Goal: Information Seeking & Learning: Learn about a topic

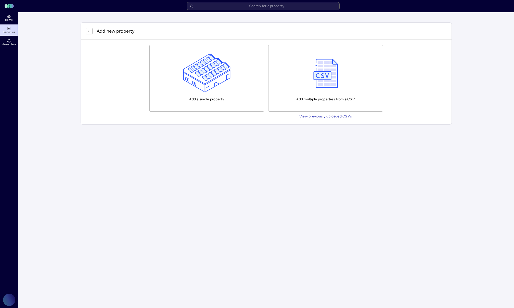
click at [326, 76] on img "button" at bounding box center [326, 73] width 30 height 38
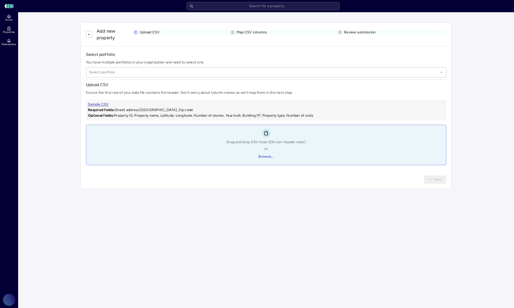
click at [134, 72] on div at bounding box center [263, 73] width 349 height 6
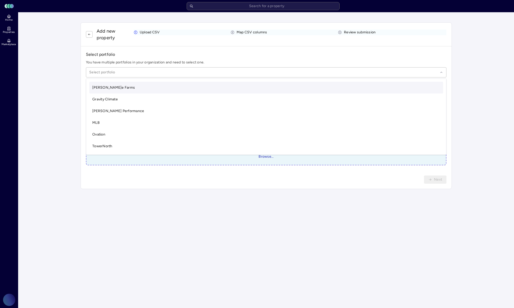
click at [145, 53] on h1 "Select portfolio" at bounding box center [266, 55] width 361 height 6
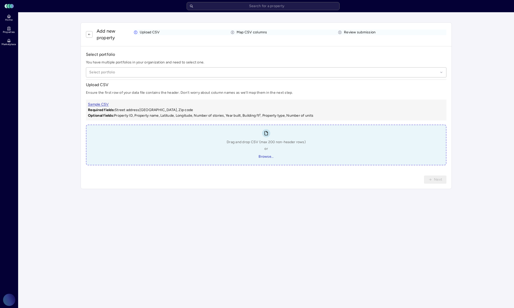
click at [135, 71] on div at bounding box center [263, 73] width 349 height 6
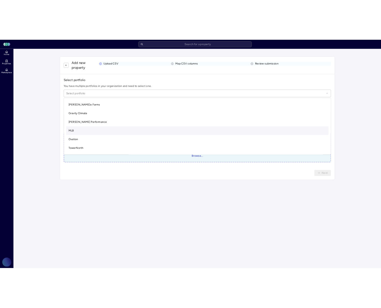
scroll to position [12, 0]
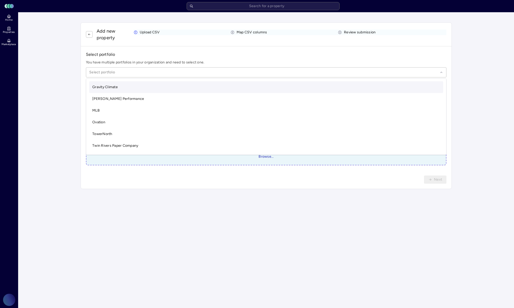
click at [123, 88] on div "Gravity Climate" at bounding box center [266, 87] width 354 height 12
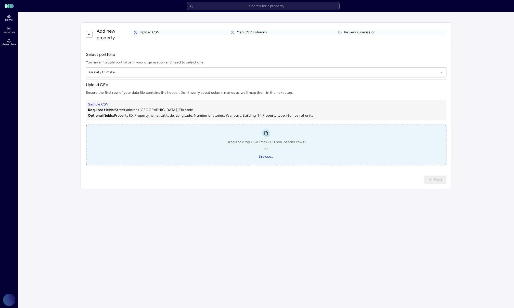
click at [271, 90] on p "Ensure the first row of your data file contains the header. Don’t worry about c…" at bounding box center [266, 93] width 361 height 6
click at [236, 102] on div "Sample CSV Required fields: Street address, City, State, Zip code Optional fiel…" at bounding box center [266, 110] width 361 height 21
click at [98, 106] on link "Sample CSV" at bounding box center [98, 104] width 21 height 4
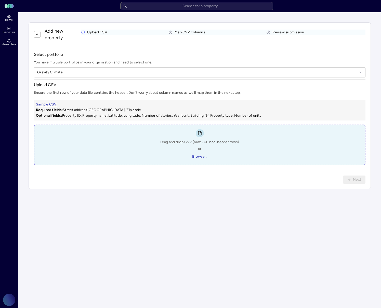
click at [189, 147] on div "Drag and drop CSV (max 200 non-header rows) or Browse..." at bounding box center [199, 150] width 79 height 21
click at [201, 158] on span "Browse..." at bounding box center [199, 157] width 15 height 6
type input "C:\fakepath\Asbury_Carbons_Converted.csv"
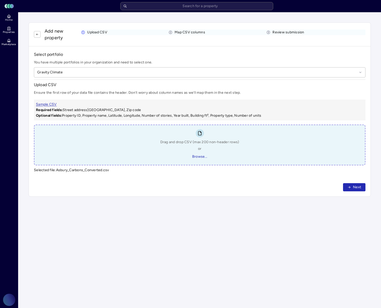
click at [352, 187] on button "Next" at bounding box center [354, 187] width 22 height 8
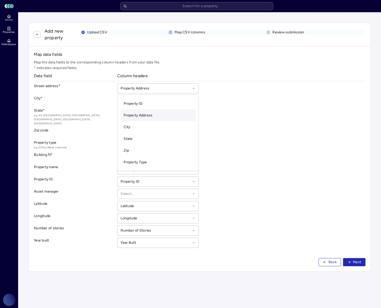
click at [180, 88] on div at bounding box center [156, 89] width 70 height 6
click at [227, 111] on div "State * e.g. AZ, [GEOGRAPHIC_DATA], [GEOGRAPHIC_DATA], [GEOGRAPHIC_DATA], [GEOG…" at bounding box center [200, 117] width 332 height 18
click at [177, 202] on div "Latitude" at bounding box center [157, 206] width 81 height 10
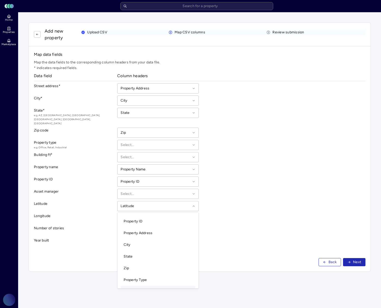
scroll to position [13, 0]
click at [238, 203] on div "Latitude Property ID, 1 of 18. 18 results available. Use Up and Down to choose …" at bounding box center [200, 206] width 332 height 10
click at [192, 205] on icon at bounding box center [194, 207] width 4 height 4
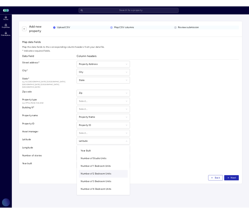
scroll to position [0, 0]
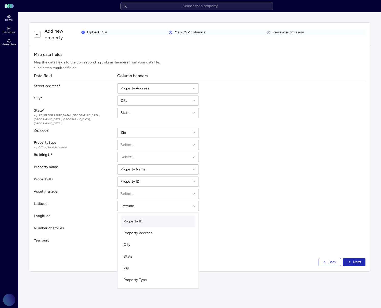
click at [260, 214] on div "Longitude Longitude" at bounding box center [200, 219] width 332 height 10
click at [329, 260] on span "Back" at bounding box center [333, 263] width 8 height 6
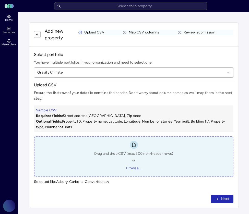
click at [39, 36] on button "button" at bounding box center [37, 34] width 7 height 7
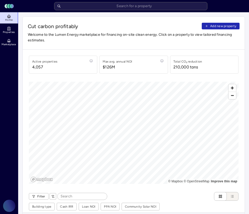
click at [221, 29] on button "Add new property" at bounding box center [221, 26] width 38 height 7
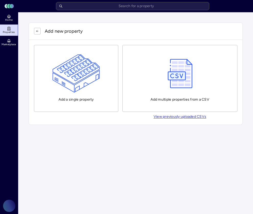
click at [169, 96] on div "Add multiple properties from a CSV" at bounding box center [179, 78] width 59 height 48
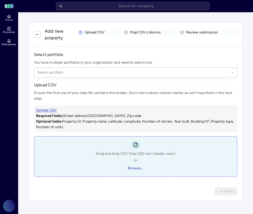
click at [95, 73] on div at bounding box center [133, 73] width 192 height 6
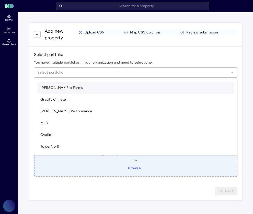
click at [88, 85] on div "[PERSON_NAME]e Farms" at bounding box center [135, 88] width 196 height 12
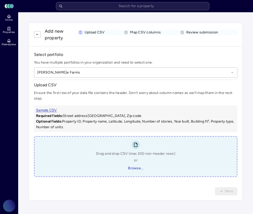
click at [138, 163] on div "Drag and drop CSV (max 200 non-header rows) or Browse..." at bounding box center [135, 161] width 79 height 21
click at [135, 166] on span "Browse..." at bounding box center [135, 168] width 15 height 6
type input "C:\fakepath\Asbury_Carbons_Enriched_Assessor.csv"
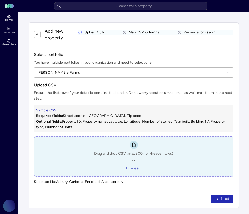
scroll to position [5, 0]
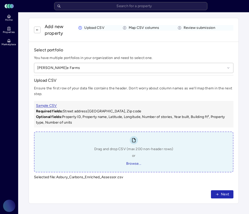
click at [216, 192] on button "Next" at bounding box center [222, 194] width 22 height 8
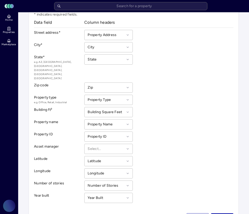
scroll to position [56, 0]
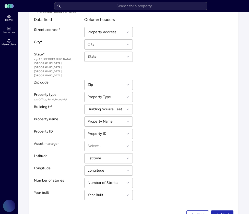
click at [126, 143] on div at bounding box center [128, 146] width 4 height 6
click at [174, 136] on div "Map data fields Map the data fields to the corresponding column headers from yo…" at bounding box center [133, 97] width 199 height 205
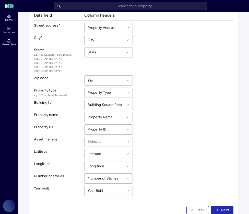
click at [222, 207] on span "Next" at bounding box center [225, 210] width 8 height 6
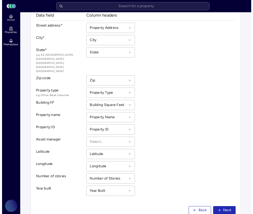
scroll to position [0, 0]
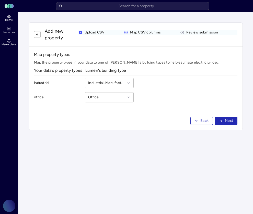
click at [119, 82] on div at bounding box center [106, 83] width 37 height 6
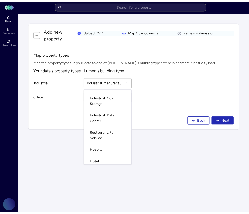
scroll to position [25, 0]
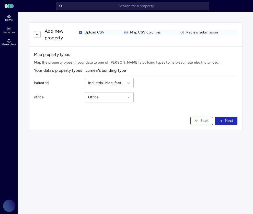
click at [171, 96] on div "office Office" at bounding box center [134, 99] width 201 height 14
click at [37, 36] on button "button" at bounding box center [37, 34] width 7 height 7
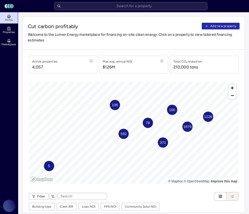
click at [219, 24] on span "Add new property" at bounding box center [223, 25] width 26 height 5
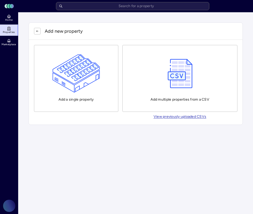
click at [185, 61] on img "button" at bounding box center [180, 73] width 30 height 38
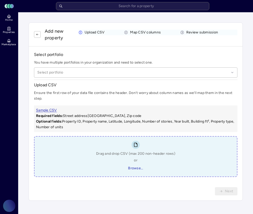
click at [136, 162] on span "or" at bounding box center [136, 160] width 4 height 6
click at [98, 71] on div at bounding box center [133, 73] width 192 height 6
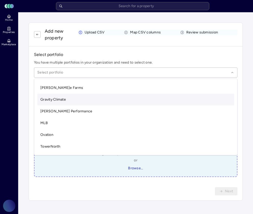
click at [65, 101] on span "Gravity Climate" at bounding box center [53, 99] width 26 height 4
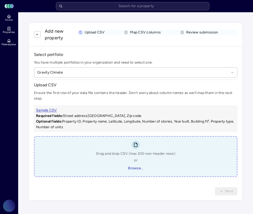
click at [136, 142] on div at bounding box center [135, 145] width 8 height 8
click at [134, 167] on span "Browse..." at bounding box center [135, 168] width 15 height 6
type input "C:\fakepath\Asbury_Carbons_Enriched_Assessor.csv"
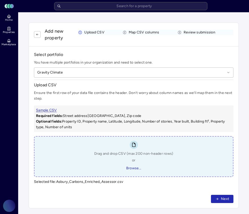
click at [227, 201] on span "Next" at bounding box center [225, 199] width 8 height 6
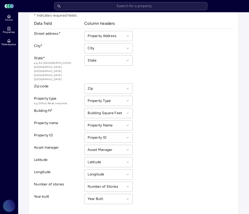
scroll to position [61, 0]
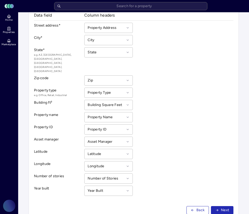
click at [224, 207] on span "Next" at bounding box center [225, 210] width 8 height 6
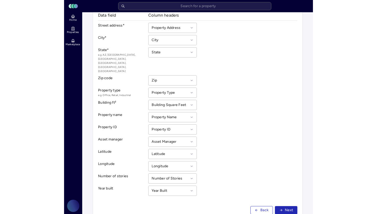
scroll to position [0, 0]
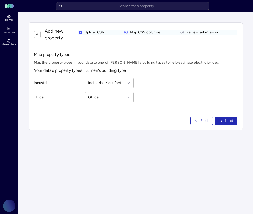
click at [229, 122] on span "Next" at bounding box center [229, 121] width 8 height 6
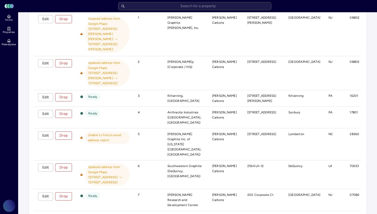
click at [48, 133] on span "Edit" at bounding box center [45, 136] width 6 height 6
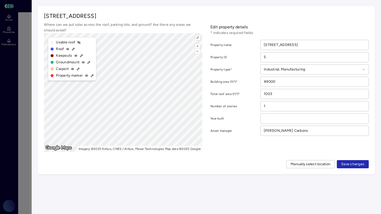
click at [283, 45] on input "[STREET_ADDRESS]" at bounding box center [315, 45] width 108 height 10
click at [294, 45] on input "[STREET_ADDRESS]" at bounding box center [315, 45] width 108 height 10
click at [286, 45] on input "[STREET_ADDRESS]" at bounding box center [315, 45] width 108 height 10
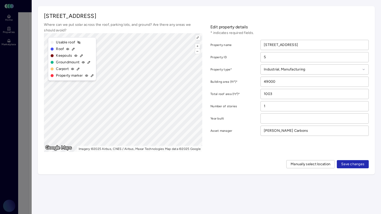
type input "[STREET_ADDRESS]"
click at [350, 163] on span "Save changes" at bounding box center [352, 164] width 23 height 6
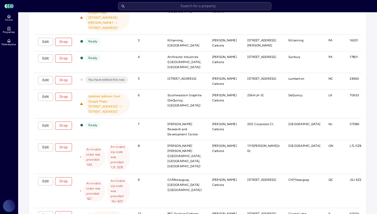
scroll to position [146, 0]
click at [193, 140] on td "[PERSON_NAME] [PERSON_NAME] ([GEOGRAPHIC_DATA], [GEOGRAPHIC_DATA], [GEOGRAPHIC_…" at bounding box center [185, 157] width 45 height 34
drag, startPoint x: 193, startPoint y: 123, endPoint x: 194, endPoint y: 129, distance: 6.7
click at [194, 140] on td "[PERSON_NAME] [PERSON_NAME] ([GEOGRAPHIC_DATA], [GEOGRAPHIC_DATA], [GEOGRAPHIC_…" at bounding box center [185, 157] width 45 height 34
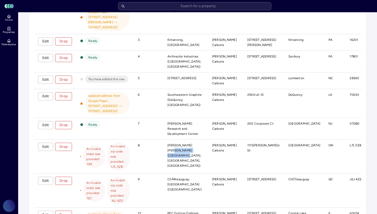
drag, startPoint x: 194, startPoint y: 129, endPoint x: 194, endPoint y: 126, distance: 3.3
click at [194, 140] on td "[PERSON_NAME] [PERSON_NAME] ([GEOGRAPHIC_DATA], [GEOGRAPHIC_DATA], [GEOGRAPHIC_…" at bounding box center [185, 157] width 45 height 34
drag, startPoint x: 194, startPoint y: 126, endPoint x: 194, endPoint y: 133, distance: 6.7
click at [194, 140] on td "[PERSON_NAME] [PERSON_NAME] ([GEOGRAPHIC_DATA], [GEOGRAPHIC_DATA], [GEOGRAPHIC_…" at bounding box center [185, 157] width 45 height 34
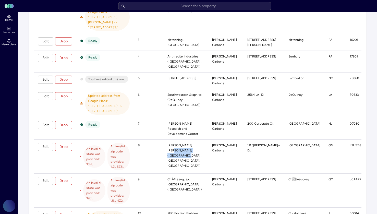
click at [194, 140] on td "[PERSON_NAME] [PERSON_NAME] ([GEOGRAPHIC_DATA], [GEOGRAPHIC_DATA], [GEOGRAPHIC_…" at bounding box center [185, 157] width 45 height 34
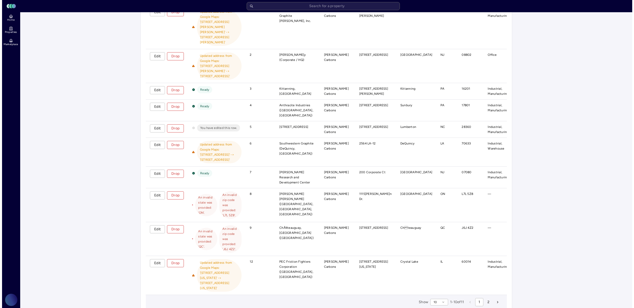
scroll to position [101, 0]
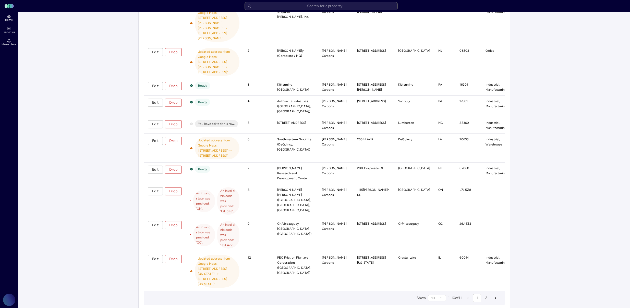
click at [201, 191] on span "An invalid state was provided: 'ON'." at bounding box center [204, 201] width 16 height 20
drag, startPoint x: 202, startPoint y: 167, endPoint x: 209, endPoint y: 175, distance: 11.0
click at [209, 191] on span "An invalid state was provided: 'ON'." at bounding box center [204, 201] width 16 height 20
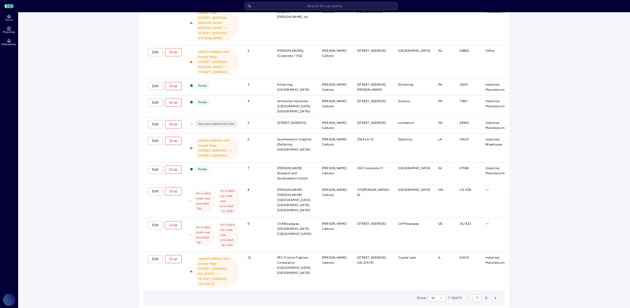
click at [181, 188] on button "Drop" at bounding box center [173, 192] width 17 height 8
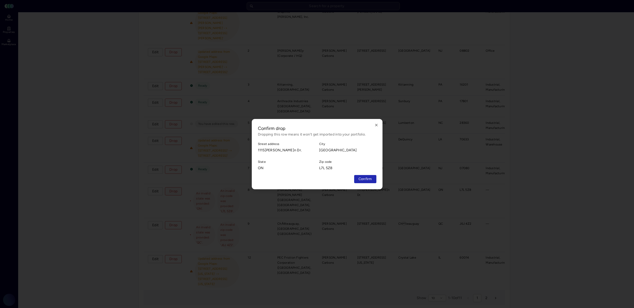
click at [360, 180] on span "Confirm" at bounding box center [365, 180] width 14 height 6
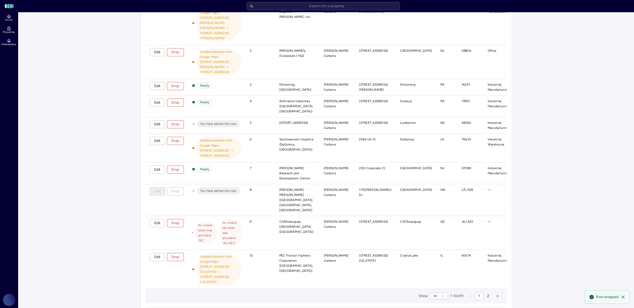
scroll to position [99, 0]
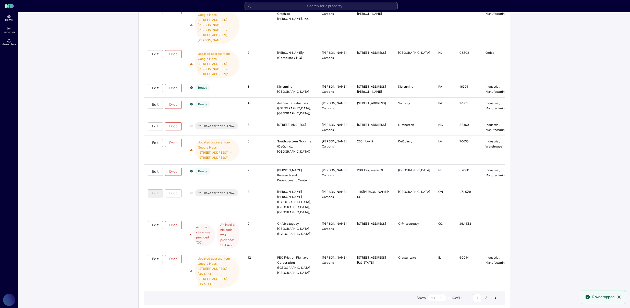
click at [174, 223] on span "Drop" at bounding box center [173, 226] width 8 height 6
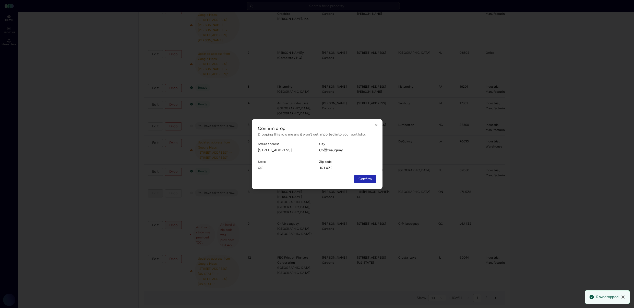
click at [367, 182] on span "Confirm" at bounding box center [365, 180] width 14 height 6
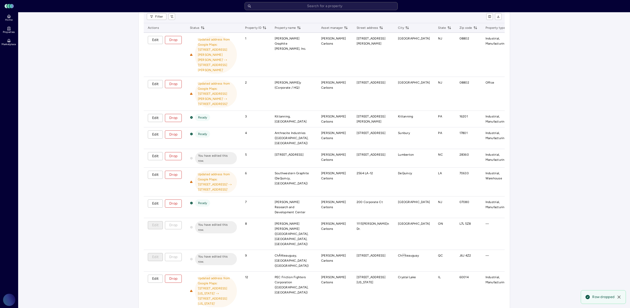
scroll to position [92, 0]
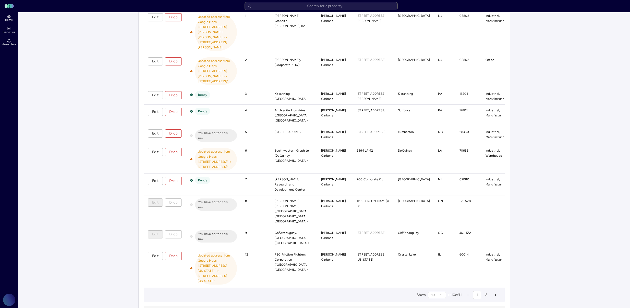
click at [491, 291] on button "next page" at bounding box center [495, 295] width 8 height 8
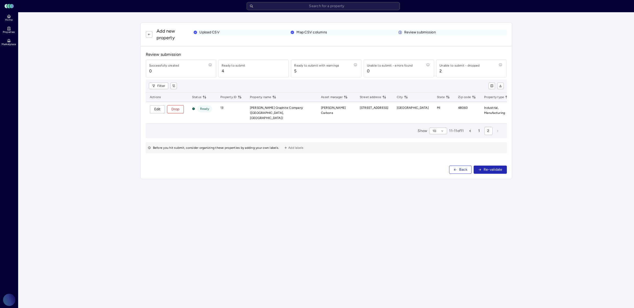
click at [478, 129] on span "1" at bounding box center [479, 131] width 2 height 6
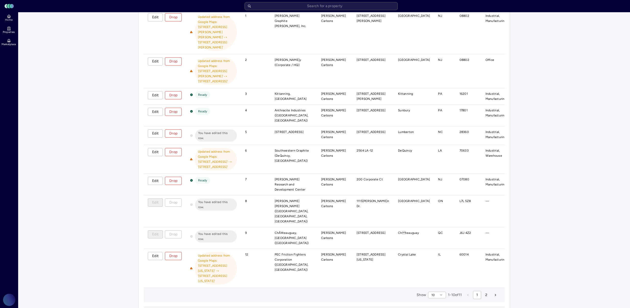
scroll to position [0, 70]
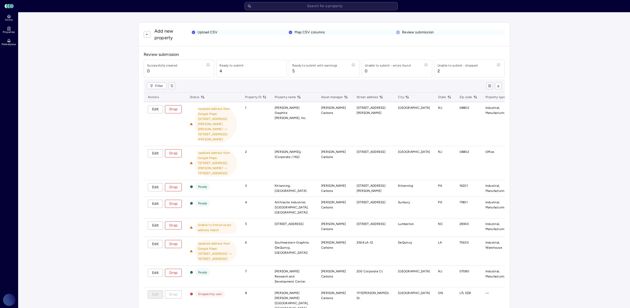
scroll to position [94, 0]
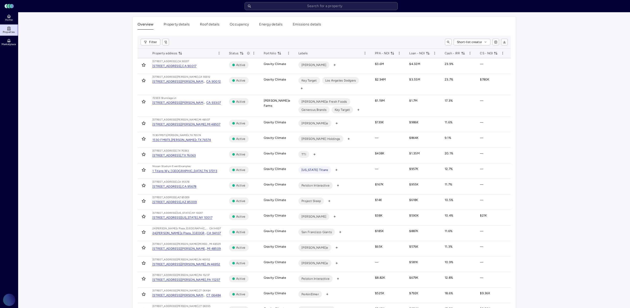
click at [154, 41] on html "Toggle Sidebar Lumen Energy Logo Home Properties Marketplace Gravity Climate [P…" at bounding box center [315, 242] width 630 height 484
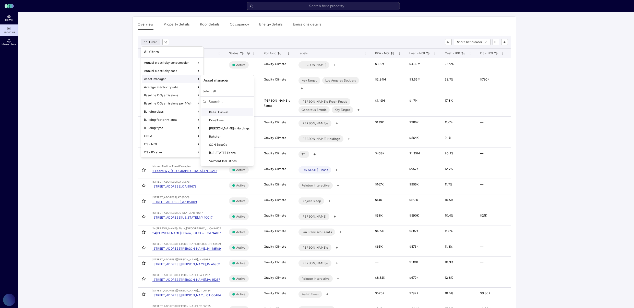
click at [159, 77] on div "Asset manager" at bounding box center [172, 79] width 60 height 8
click at [217, 103] on input "text" at bounding box center [229, 102] width 43 height 8
click at [217, 108] on div "Bella+Canvas" at bounding box center [227, 112] width 52 height 8
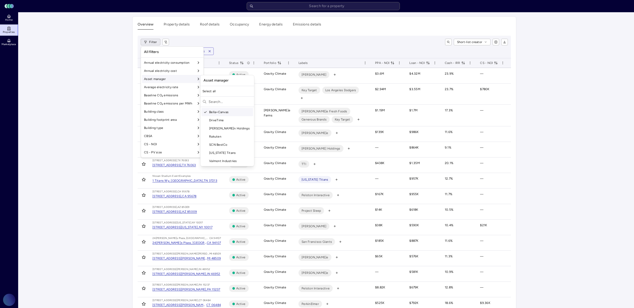
click at [218, 105] on input "text" at bounding box center [229, 102] width 43 height 8
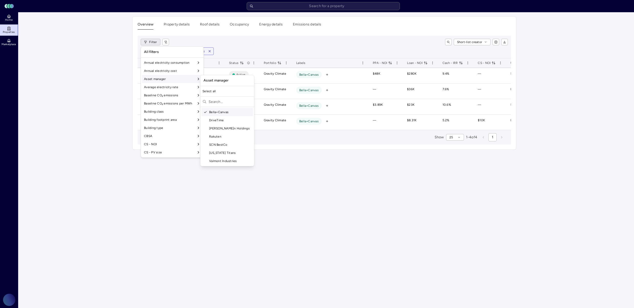
click at [214, 110] on div "Bella+Canvas" at bounding box center [227, 112] width 52 height 8
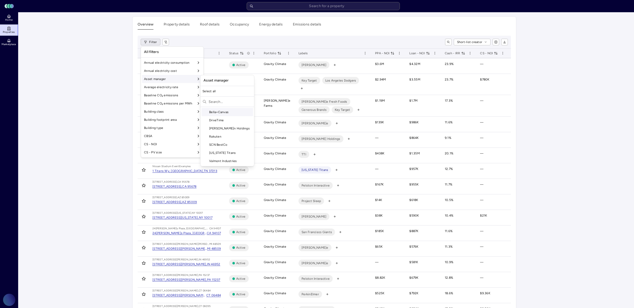
click at [213, 102] on input "text" at bounding box center [229, 102] width 43 height 8
type input "asb"
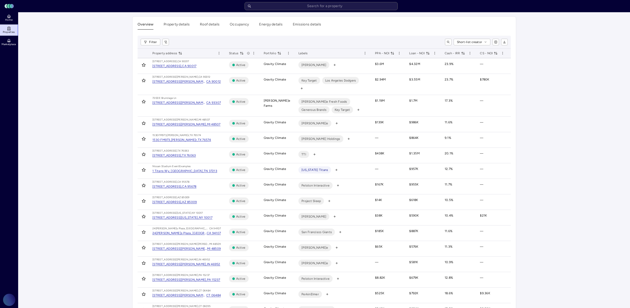
click at [468, 36] on div "Filter Short-list creator" at bounding box center [324, 42] width 373 height 13
click at [469, 40] on html "Toggle Sidebar Lumen Energy Logo Home Properties Marketplace Gravity Climate [P…" at bounding box center [315, 242] width 630 height 484
click at [403, 39] on html "Toggle Sidebar Lumen Energy Logo Home Properties Marketplace Gravity Climate [P…" at bounding box center [317, 242] width 634 height 484
click at [330, 7] on input "text" at bounding box center [320, 6] width 153 height 8
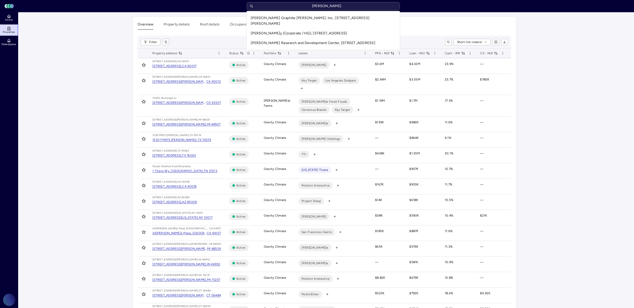
type input "[PERSON_NAME]"
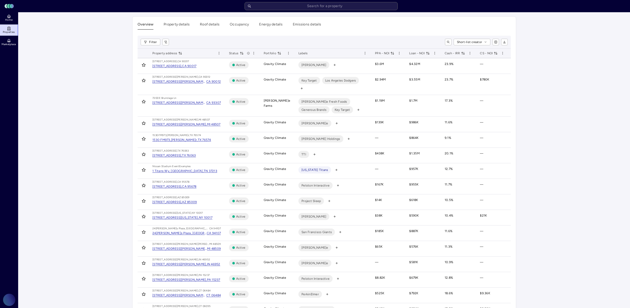
click at [4, 18] on div "Toggle Sidebar Lumen Energy Logo Home Properties Marketplace Gravity Climate [P…" at bounding box center [315, 242] width 630 height 484
click at [7, 19] on span "Home" at bounding box center [8, 19] width 7 height 3
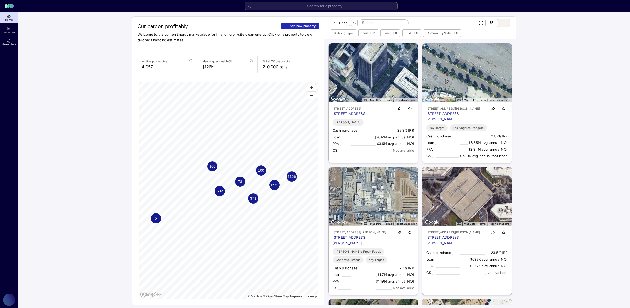
click at [342, 23] on html "Toggle Sidebar Lumen Energy Logo Home Properties Marketplace Gravity Climate [P…" at bounding box center [315, 282] width 630 height 565
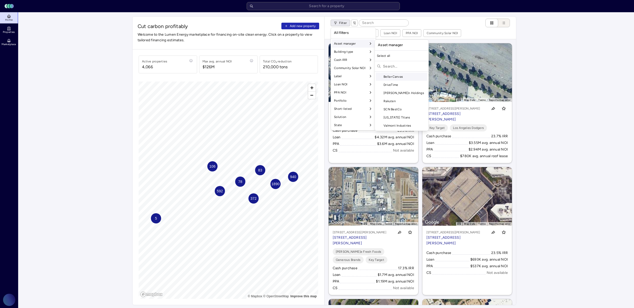
click at [394, 64] on input "text" at bounding box center [404, 66] width 43 height 8
type input "asb"
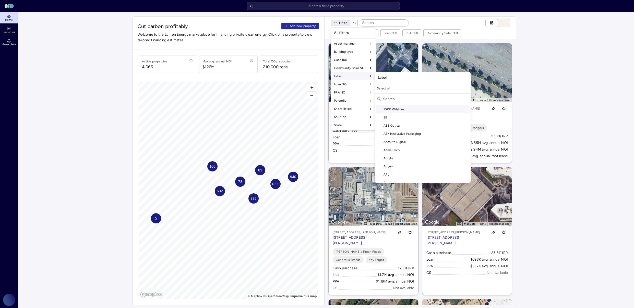
click at [382, 100] on div at bounding box center [423, 99] width 96 height 9
click at [386, 99] on input "text" at bounding box center [425, 99] width 85 height 8
type input "asb"
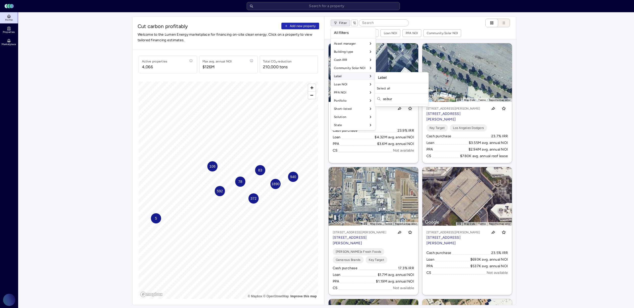
type input "[PERSON_NAME]"
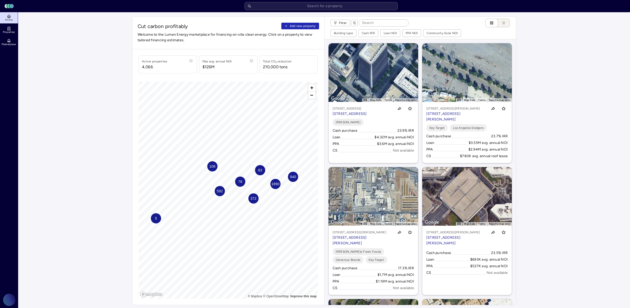
click at [382, 24] on input at bounding box center [383, 23] width 49 height 7
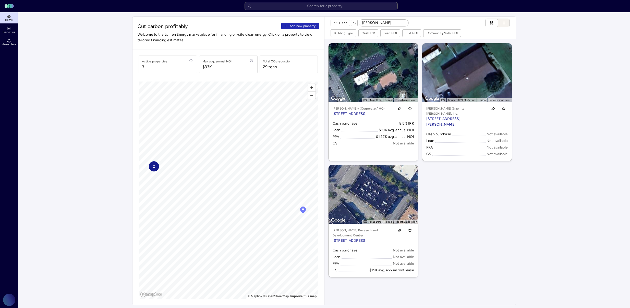
type input "[PERSON_NAME]"
click at [401, 122] on div "[PERSON_NAME] (Corporate / HQ) [STREET_ADDRESS] Cash purchase 8.5% IRR Loan $10…" at bounding box center [373, 131] width 90 height 59
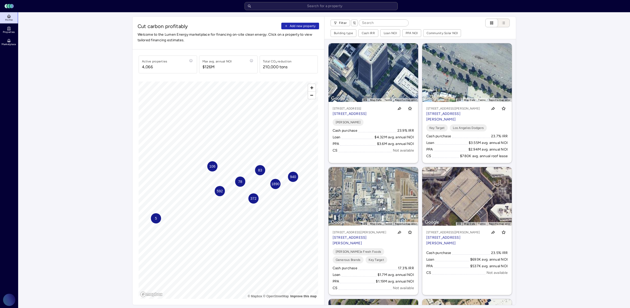
click at [388, 17] on div "Filter Building type Cash IRR Loan NOI PPA NOI Community Solar NOI" at bounding box center [420, 28] width 192 height 22
click at [386, 23] on input at bounding box center [383, 23] width 49 height 7
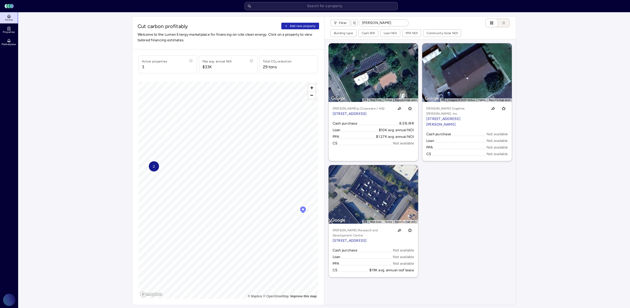
type input "[PERSON_NAME]"
click at [382, 124] on div "[PERSON_NAME] (Corporate / HQ) [STREET_ADDRESS] Cash purchase 8.5% IRR Loan $10…" at bounding box center [373, 131] width 90 height 59
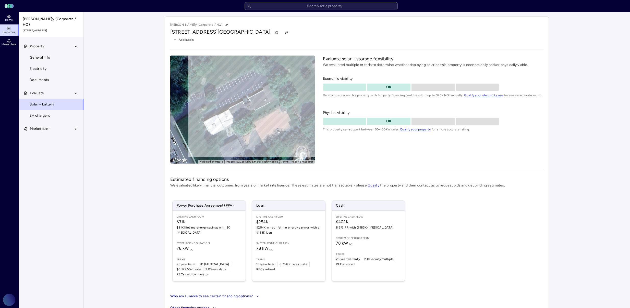
click at [47, 41] on button "Property" at bounding box center [51, 46] width 65 height 11
click at [50, 42] on button "Property" at bounding box center [51, 46] width 65 height 11
click at [55, 78] on link "Documents" at bounding box center [50, 80] width 65 height 11
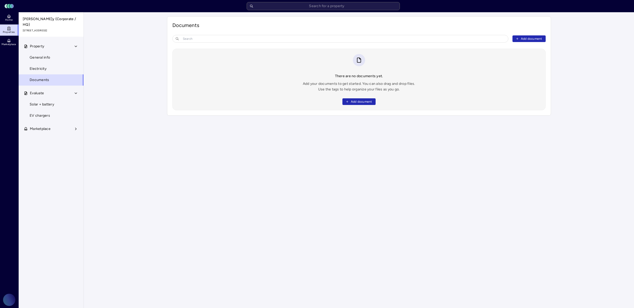
click at [52, 63] on link "Electricity" at bounding box center [50, 68] width 65 height 11
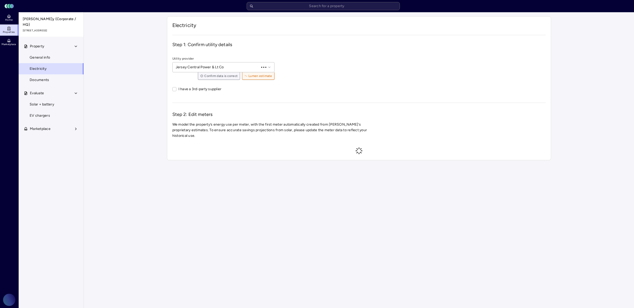
click at [53, 53] on link "General info" at bounding box center [50, 57] width 65 height 11
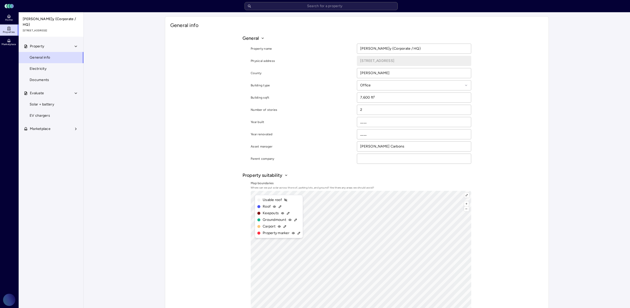
click at [367, 160] on input at bounding box center [414, 159] width 114 height 10
click at [234, 99] on div "General info General Property name [PERSON_NAME]y (Corporate / HQ) Physical add…" at bounding box center [357, 206] width 384 height 381
click at [57, 67] on link "Electricity" at bounding box center [50, 68] width 65 height 11
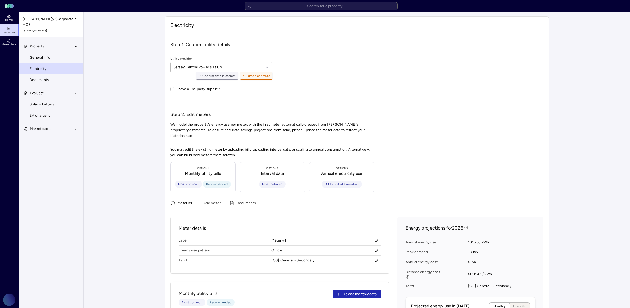
click at [49, 55] on span "General info" at bounding box center [40, 58] width 20 height 6
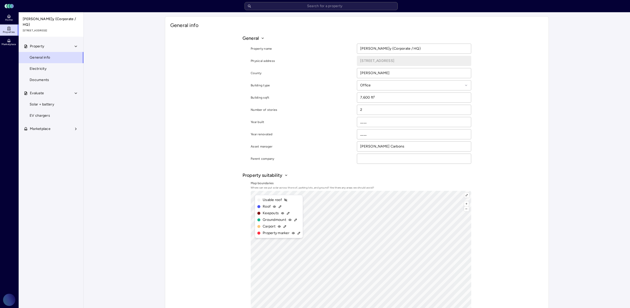
click at [34, 44] on span "Property" at bounding box center [37, 47] width 14 height 6
click at [9, 20] on span "Home" at bounding box center [8, 19] width 7 height 3
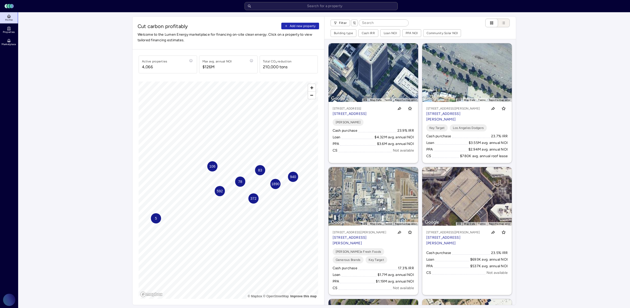
click at [370, 22] on input at bounding box center [383, 23] width 49 height 7
type input "[PERSON_NAME]"
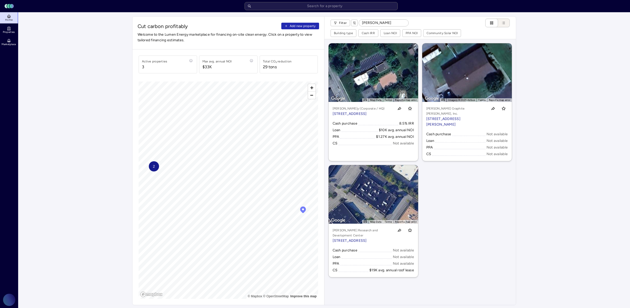
click at [370, 117] on p "[STREET_ADDRESS]" at bounding box center [358, 114] width 52 height 6
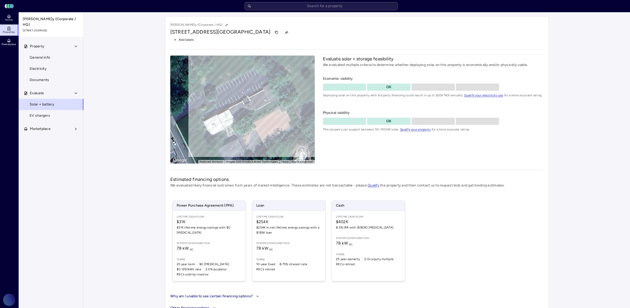
click at [188, 38] on span "Add labels" at bounding box center [186, 39] width 15 height 5
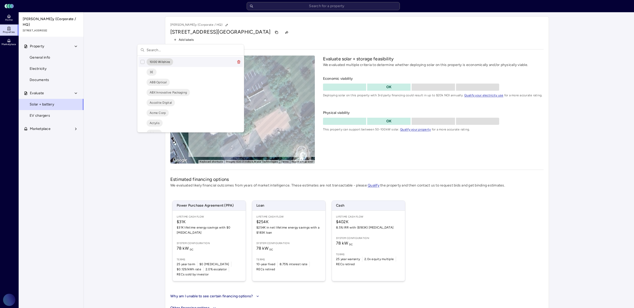
click at [167, 53] on input "text" at bounding box center [193, 49] width 94 height 11
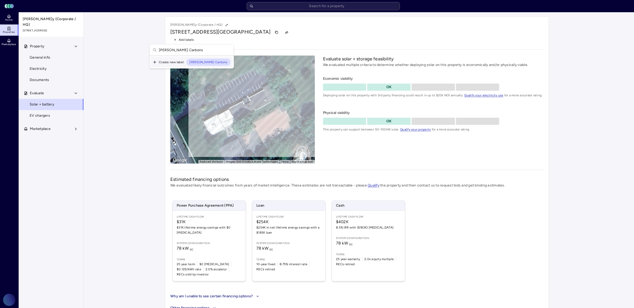
type input "[PERSON_NAME] Carbons"
click at [162, 63] on div "Create new label: [PERSON_NAME] Carbons" at bounding box center [192, 62] width 82 height 10
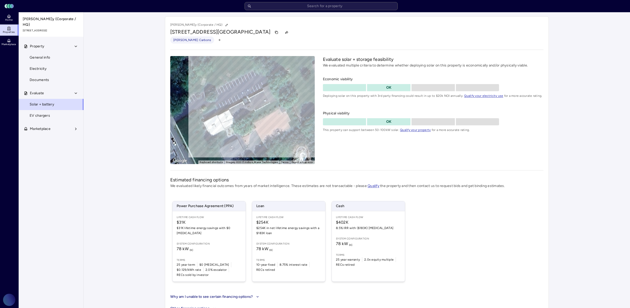
click at [13, 17] on link "Home" at bounding box center [9, 17] width 19 height 11
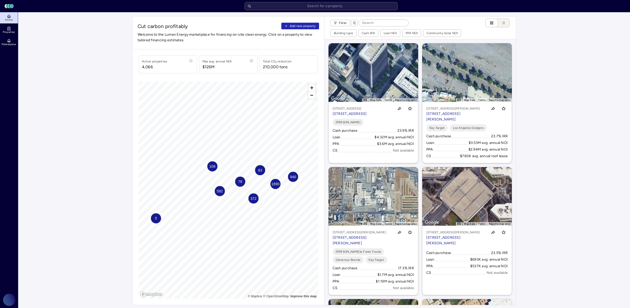
click at [378, 21] on input at bounding box center [383, 23] width 49 height 7
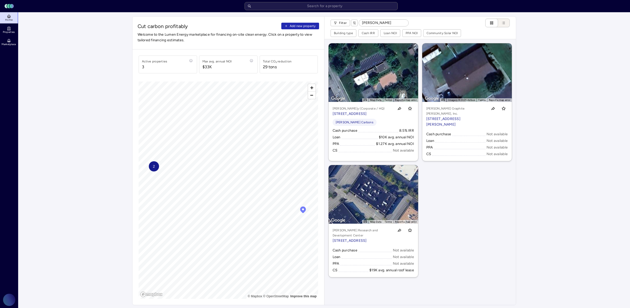
type input "[PERSON_NAME]"
click at [485, 119] on p "[STREET_ADDRESS][PERSON_NAME]" at bounding box center [455, 121] width 59 height 11
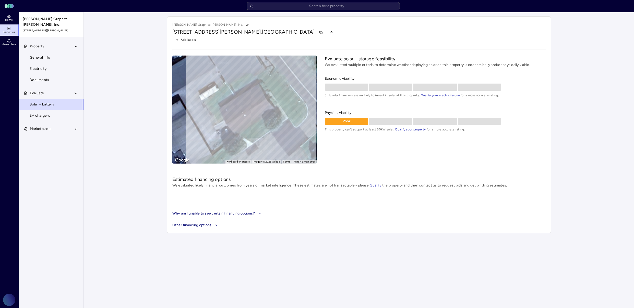
click at [189, 40] on span "Add labels" at bounding box center [188, 39] width 15 height 5
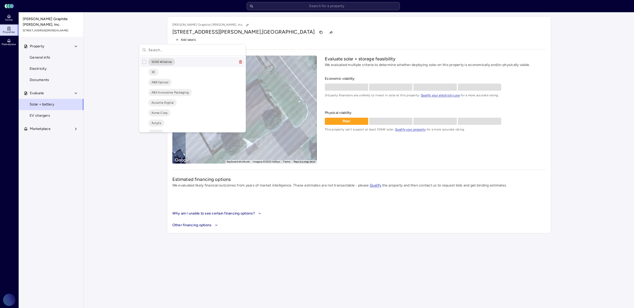
click at [191, 47] on input "text" at bounding box center [195, 49] width 94 height 11
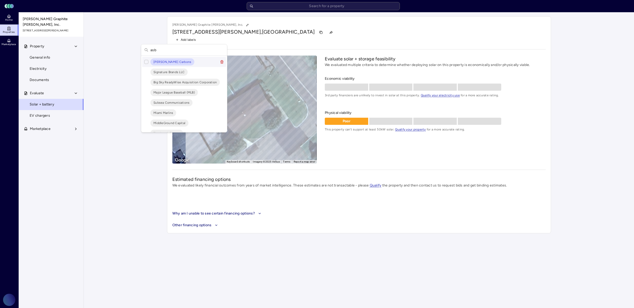
type input "asb"
click at [147, 62] on button "Suggestions" at bounding box center [146, 62] width 4 height 4
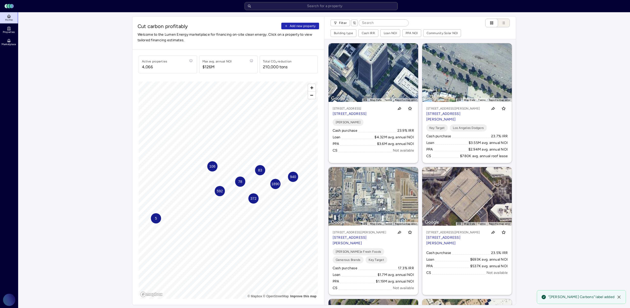
click at [374, 24] on input at bounding box center [383, 23] width 49 height 7
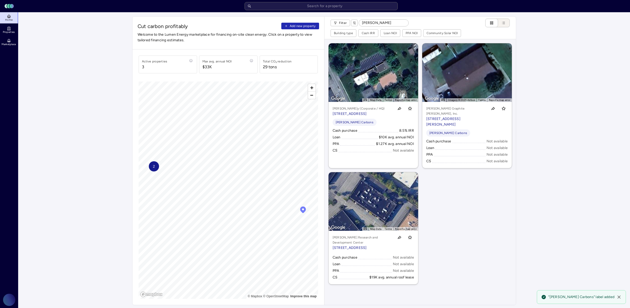
type input "[PERSON_NAME]"
click at [398, 244] on div "[PERSON_NAME]y Research and Development Center [STREET_ADDRESS]" at bounding box center [372, 243] width 81 height 16
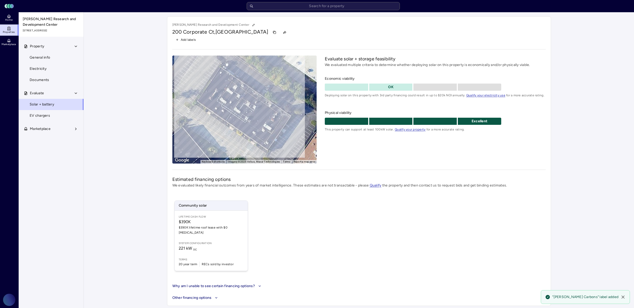
click at [190, 36] on span "Add labels" at bounding box center [185, 39] width 27 height 7
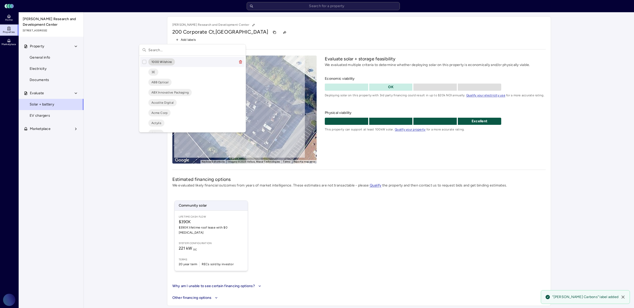
click at [193, 45] on input "text" at bounding box center [195, 49] width 94 height 11
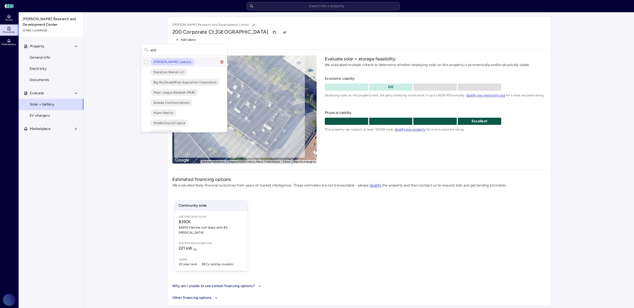
type input "asb"
click at [201, 58] on div "[PERSON_NAME] Carbons" at bounding box center [184, 62] width 84 height 10
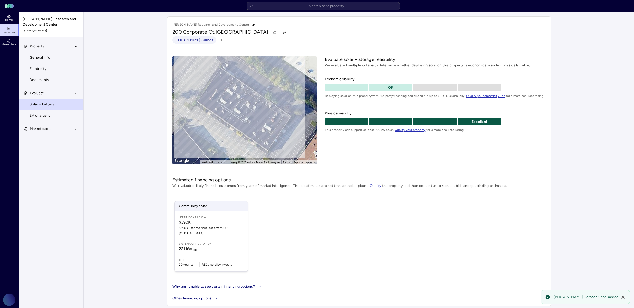
click at [405, 199] on div "Community solar Lifetime Cash Flow $390K $390K lifetime roof lease with $0 [MED…" at bounding box center [358, 236] width 373 height 83
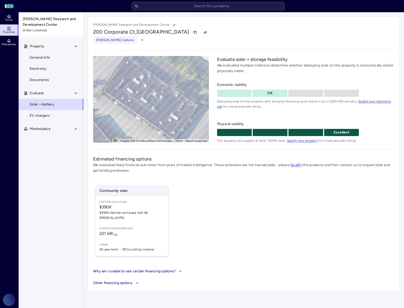
click at [10, 31] on span "Properties" at bounding box center [9, 32] width 12 height 3
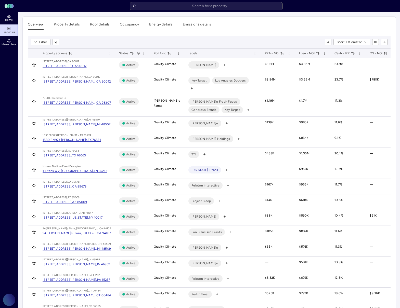
click at [9, 30] on icon at bounding box center [8, 30] width 3 height 0
click at [4, 21] on link "Home" at bounding box center [9, 17] width 19 height 11
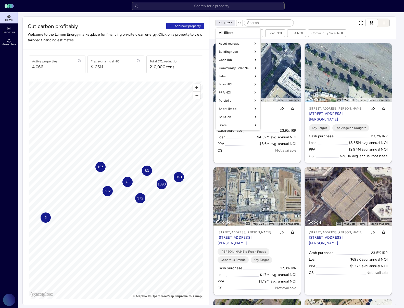
click at [222, 23] on html "Toggle Sidebar Lumen Energy Logo Home Properties Marketplace Gravity Climate[PE…" at bounding box center [202, 282] width 404 height 565
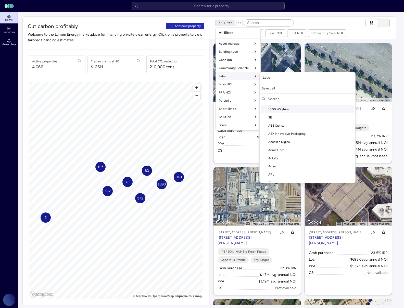
click at [233, 79] on div "Label" at bounding box center [238, 76] width 43 height 8
click at [297, 99] on input "text" at bounding box center [310, 99] width 85 height 8
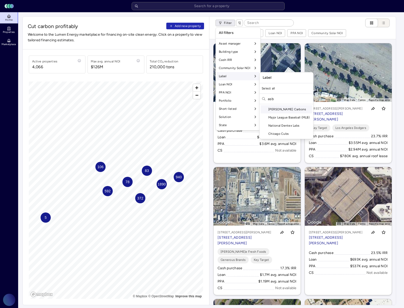
type input "asb"
click at [285, 108] on div "[PERSON_NAME] Carbons" at bounding box center [287, 109] width 52 height 8
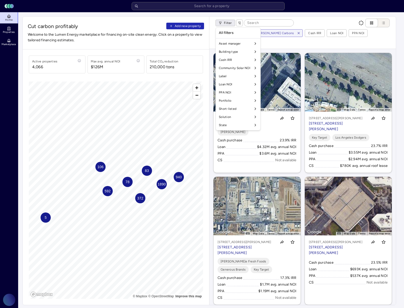
click at [364, 42] on html "Toggle Sidebar Lumen Energy Logo Home Properties Marketplace Gravity Climate[PE…" at bounding box center [202, 282] width 404 height 565
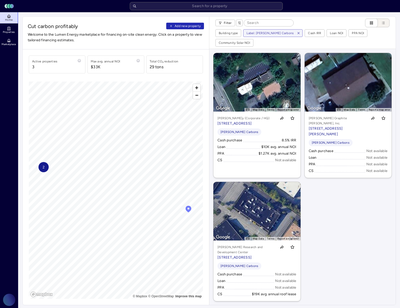
click at [16, 27] on link "Properties" at bounding box center [9, 29] width 19 height 11
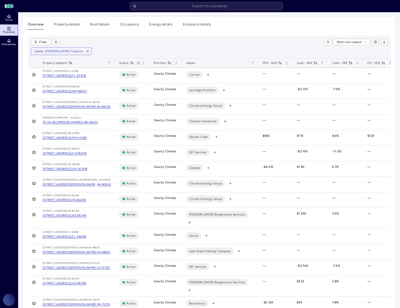
click at [14, 28] on link "Properties" at bounding box center [9, 29] width 19 height 11
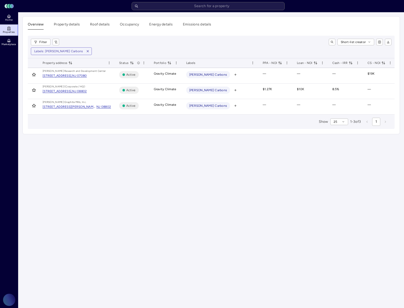
click at [85, 53] on span "button" at bounding box center [88, 51] width 6 height 6
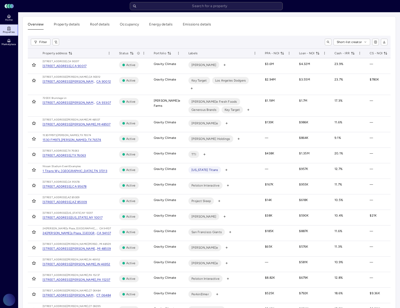
click at [326, 42] on button "toggle search" at bounding box center [328, 42] width 7 height 7
paste input "Kittanning"
type input "Kittanning"
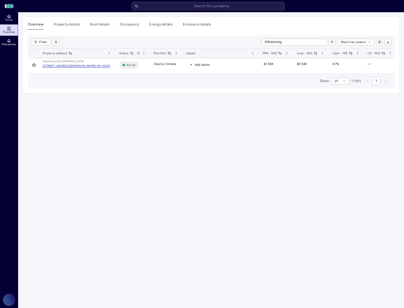
click at [193, 65] on span "Add labels" at bounding box center [199, 64] width 27 height 7
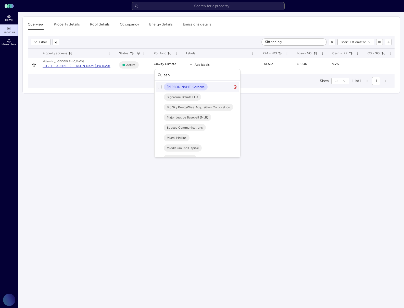
type input "asb"
click at [161, 87] on button "Suggestions" at bounding box center [160, 87] width 4 height 4
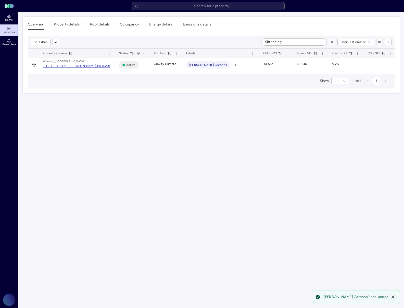
click at [298, 42] on input "Kittanning" at bounding box center [294, 42] width 65 height 7
paste input "Sunbury"
type input "Sunbury"
click at [199, 67] on span "Add labels" at bounding box center [202, 64] width 15 height 5
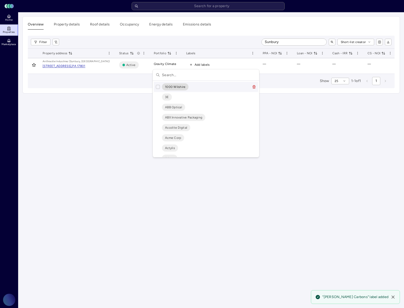
click at [181, 75] on input "text" at bounding box center [209, 74] width 94 height 11
type input "asb"
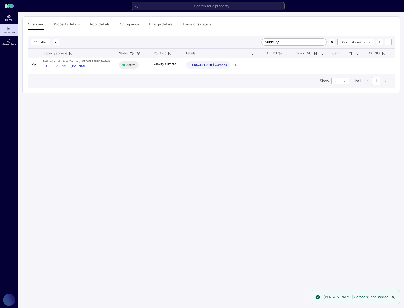
click at [290, 43] on input "Sunbury" at bounding box center [294, 42] width 65 height 7
paste input "Lumberton"
type input "Lumberton"
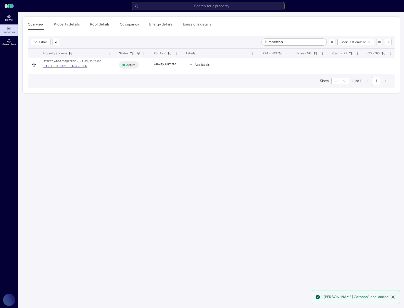
click at [202, 66] on span "Add labels" at bounding box center [202, 64] width 15 height 5
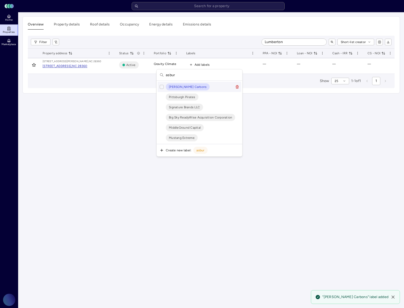
type input "asbur"
click at [159, 88] on div "[PERSON_NAME] Carbons" at bounding box center [200, 87] width 84 height 10
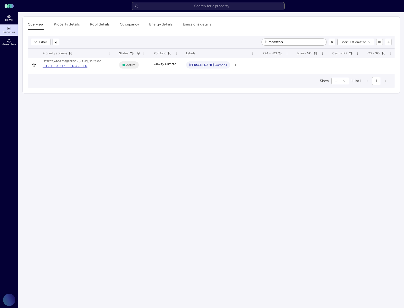
click at [312, 40] on input "Lumberton" at bounding box center [294, 42] width 65 height 7
paste input "DeQuincy"
type input "DeQuincy"
click at [191, 63] on icon "button" at bounding box center [191, 64] width 3 height 3
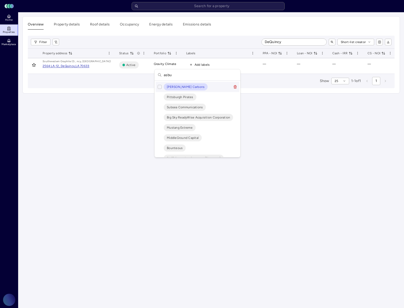
type input "asbur"
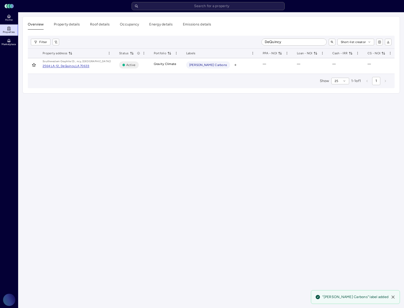
click at [295, 41] on input "DeQuincy" at bounding box center [294, 42] width 65 height 7
paste input "[GEOGRAPHIC_DATA]"
click at [272, 43] on input "[GEOGRAPHIC_DATA]" at bounding box center [294, 42] width 65 height 7
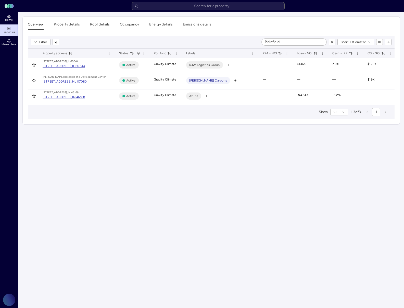
click at [277, 41] on input "Plainfield" at bounding box center [294, 42] width 65 height 7
paste input "[GEOGRAPHIC_DATA]"
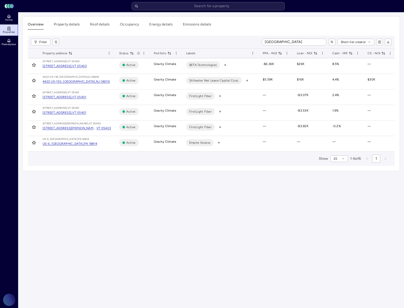
click at [278, 44] on input "[GEOGRAPHIC_DATA]" at bounding box center [294, 42] width 65 height 7
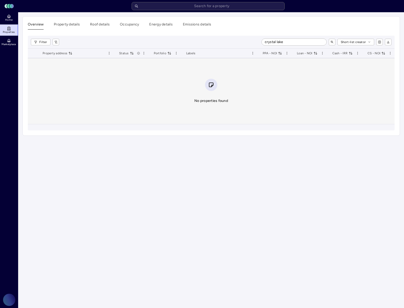
type input "crystal lake"
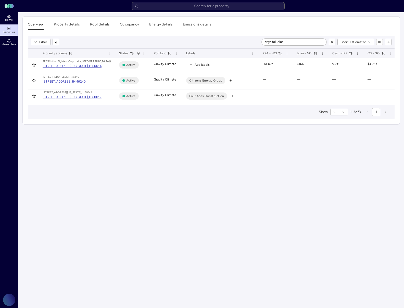
click at [202, 65] on span "Add labels" at bounding box center [202, 64] width 15 height 5
type input "[PERSON_NAME]"
click at [192, 87] on span "[PERSON_NAME] Carbons" at bounding box center [203, 86] width 38 height 5
click at [294, 43] on input "crystal lake" at bounding box center [294, 42] width 65 height 7
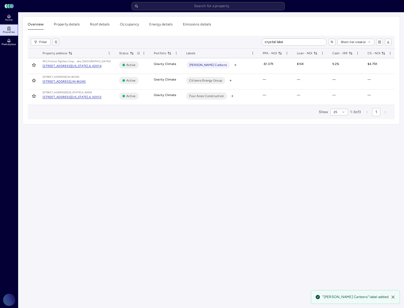
click at [294, 43] on input "crystal lake" at bounding box center [294, 42] width 65 height 7
paste input "[GEOGRAPHIC_DATA]"
type input "[GEOGRAPHIC_DATA]"
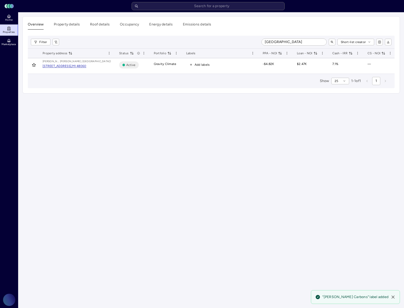
click at [202, 65] on span "Add labels" at bounding box center [202, 64] width 15 height 5
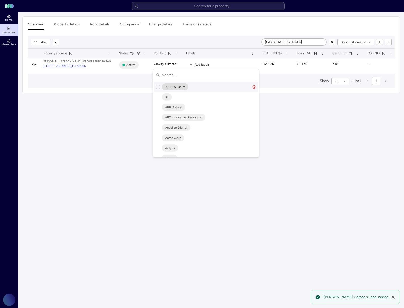
click at [198, 75] on input "text" at bounding box center [209, 74] width 94 height 11
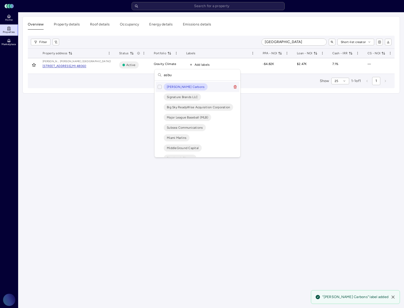
type input "asbur"
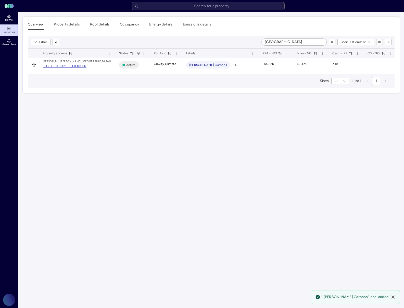
click at [234, 98] on html "Toggle Sidebar Lumen Energy Logo Home Properties Marketplace Gravity Climate [P…" at bounding box center [202, 49] width 404 height 98
click at [10, 19] on span "Home" at bounding box center [8, 19] width 7 height 3
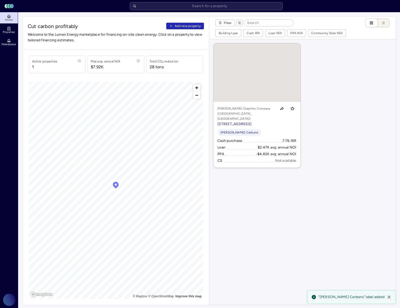
click at [248, 24] on input at bounding box center [268, 23] width 49 height 7
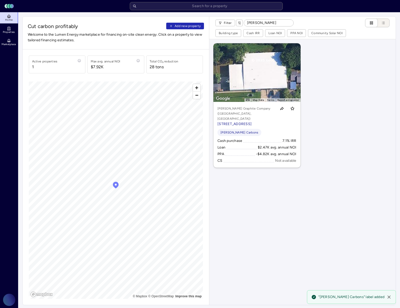
type input "[PERSON_NAME]"
click at [4, 28] on link "Properties" at bounding box center [9, 29] width 19 height 11
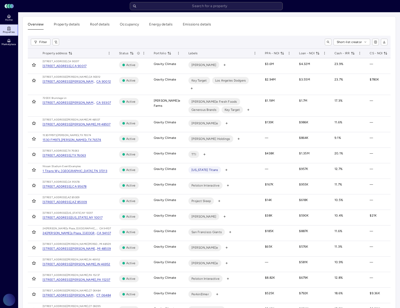
click at [14, 20] on link "Home" at bounding box center [9, 17] width 19 height 11
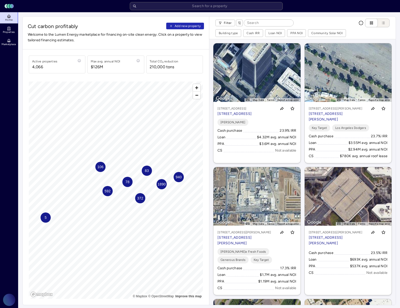
click at [226, 19] on div "Filter" at bounding box center [255, 23] width 78 height 9
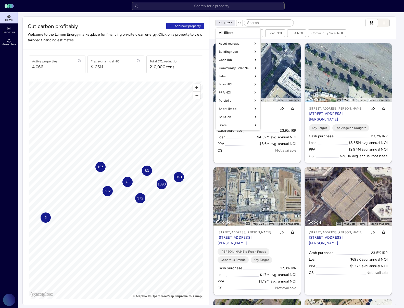
click at [228, 25] on html "Toggle Sidebar Lumen Energy Logo Home Properties Marketplace Gravity Climate[PE…" at bounding box center [202, 282] width 404 height 565
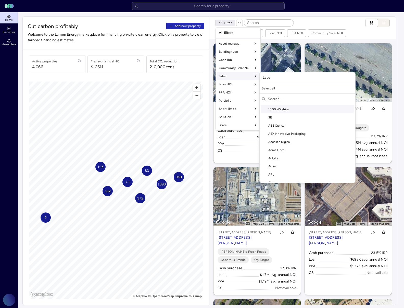
click at [284, 99] on input "text" at bounding box center [310, 99] width 85 height 8
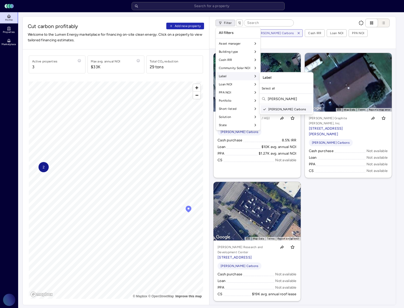
type input "[PERSON_NAME]"
click at [347, 233] on html "Toggle Sidebar Lumen Energy Logo Home Properties Marketplace Gravity Climate [P…" at bounding box center [202, 282] width 404 height 565
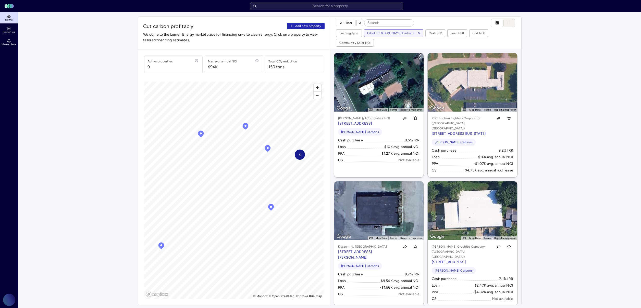
click at [493, 124] on div "PEC Friction Fighters Corporation ([GEOGRAPHIC_DATA], [GEOGRAPHIC_DATA]) [STREE…" at bounding box center [472, 126] width 81 height 21
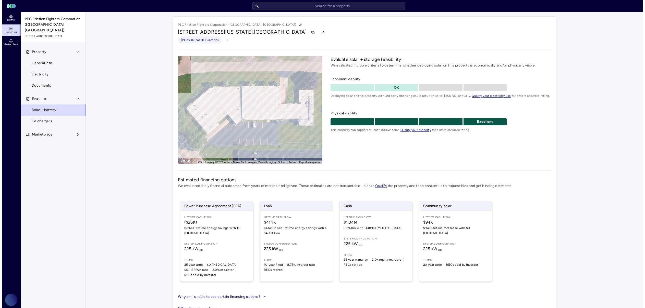
scroll to position [8, 0]
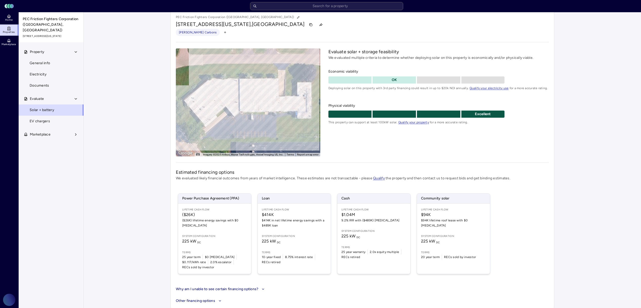
click at [305, 252] on span "Terms" at bounding box center [294, 253] width 65 height 4
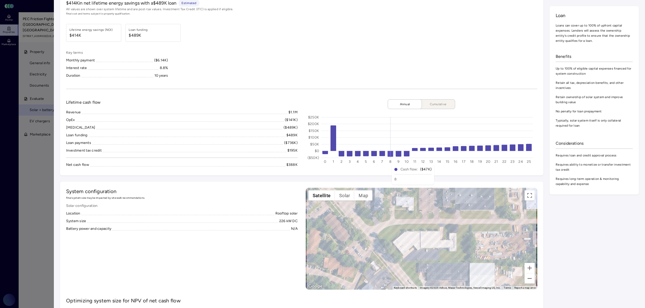
scroll to position [70, 0]
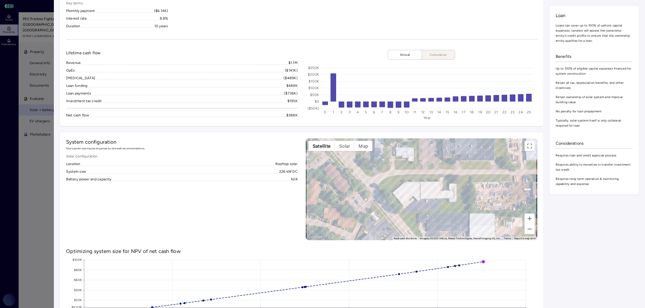
click at [442, 56] on span "Cumulative" at bounding box center [438, 54] width 26 height 5
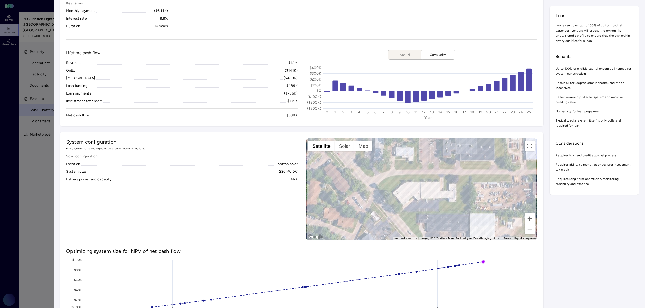
click at [392, 56] on span "Annual" at bounding box center [405, 54] width 26 height 5
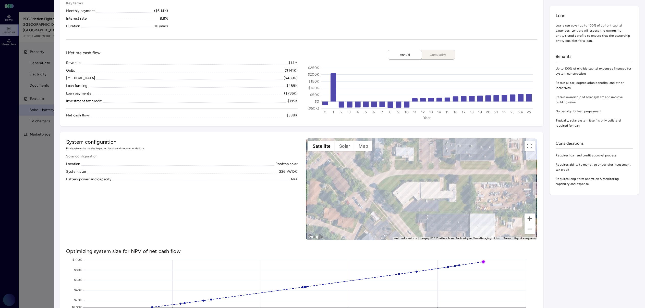
scroll to position [0, 0]
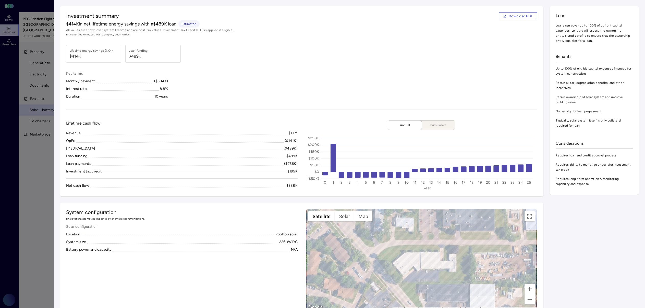
click at [39, 146] on div at bounding box center [322, 154] width 645 height 308
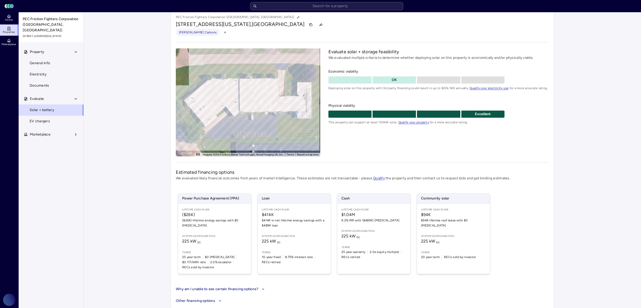
click at [448, 239] on span "225 kW DC" at bounding box center [453, 242] width 65 height 6
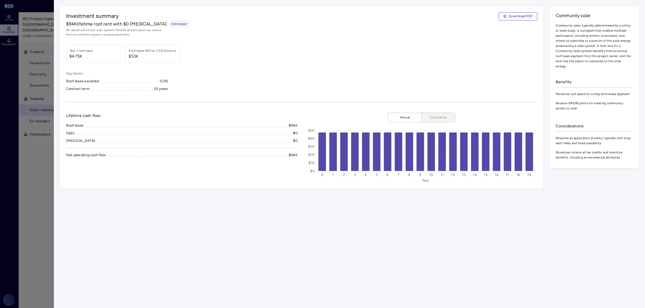
click at [21, 182] on div at bounding box center [322, 154] width 645 height 308
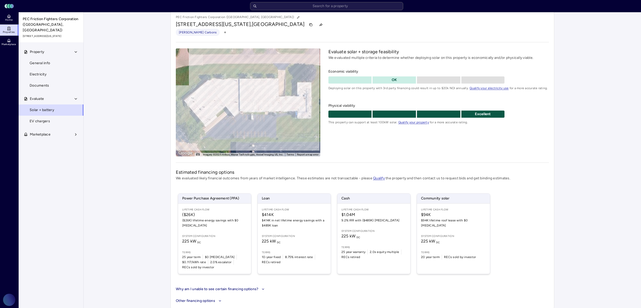
click at [359, 231] on span "System configuration" at bounding box center [373, 231] width 65 height 4
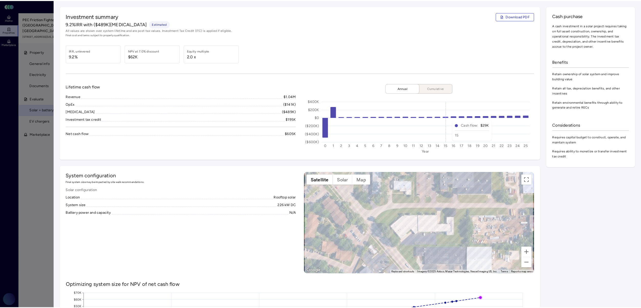
scroll to position [8, 0]
click at [16, 96] on div at bounding box center [322, 154] width 645 height 308
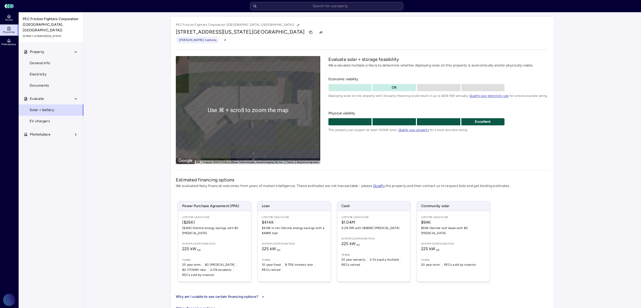
click at [45, 107] on link "Solar + battery" at bounding box center [50, 110] width 65 height 11
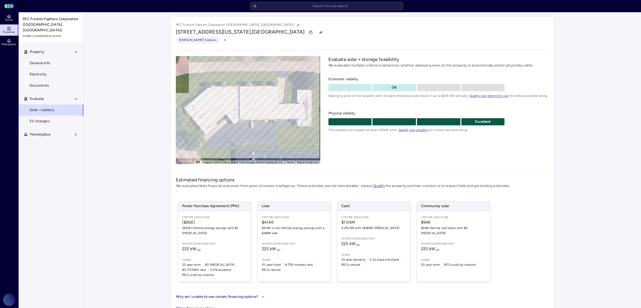
click at [11, 32] on span "Properties" at bounding box center [9, 32] width 12 height 3
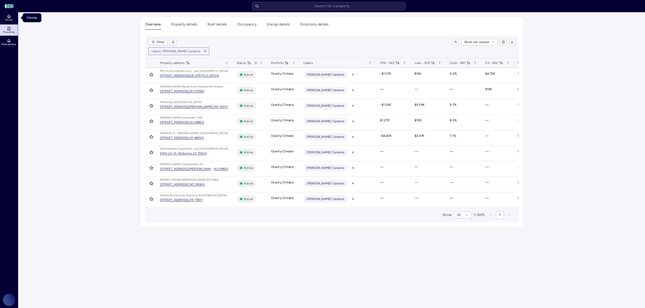
click at [8, 20] on span "Home" at bounding box center [8, 19] width 7 height 3
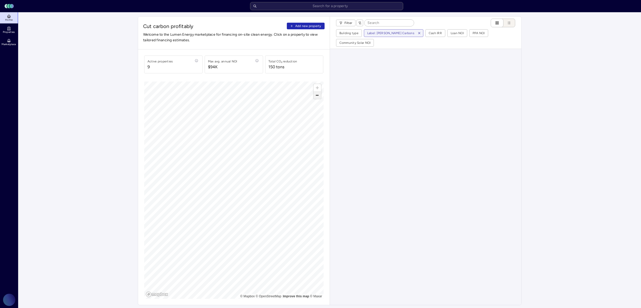
click at [316, 97] on span "Zoom out" at bounding box center [317, 95] width 7 height 7
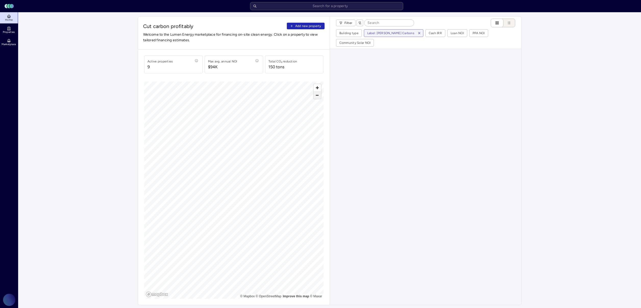
click at [316, 98] on span "Zoom out" at bounding box center [317, 95] width 7 height 7
click at [316, 97] on span "Zoom out" at bounding box center [317, 95] width 7 height 7
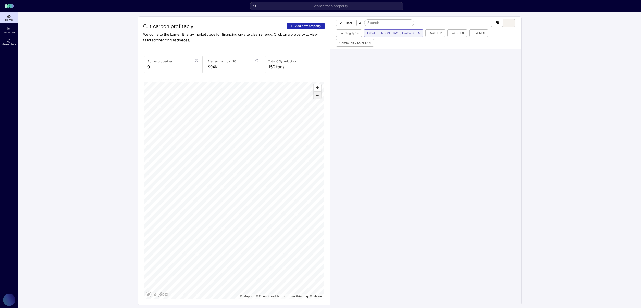
click at [316, 97] on span "Zoom out" at bounding box center [317, 95] width 7 height 7
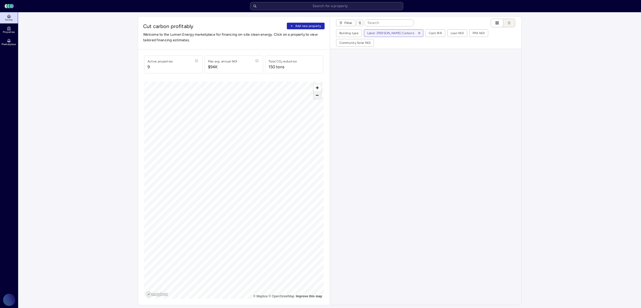
click at [316, 97] on span "Zoom out" at bounding box center [317, 95] width 7 height 7
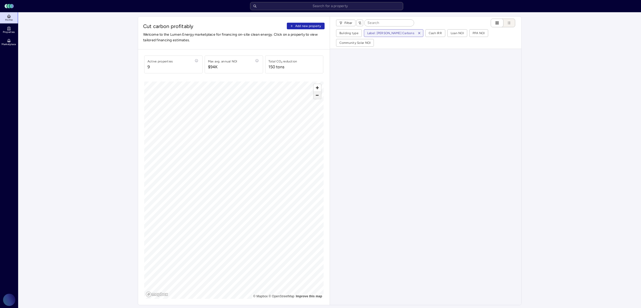
click at [316, 97] on span "Zoom out" at bounding box center [317, 95] width 7 height 7
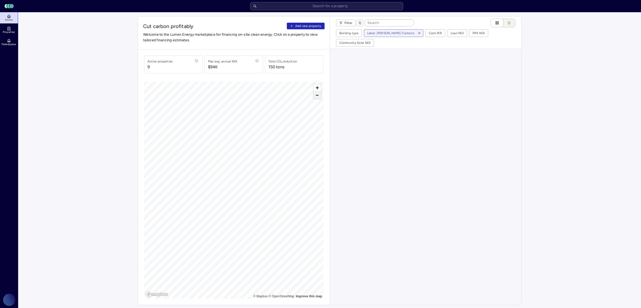
click at [316, 97] on span "Zoom out" at bounding box center [317, 95] width 7 height 7
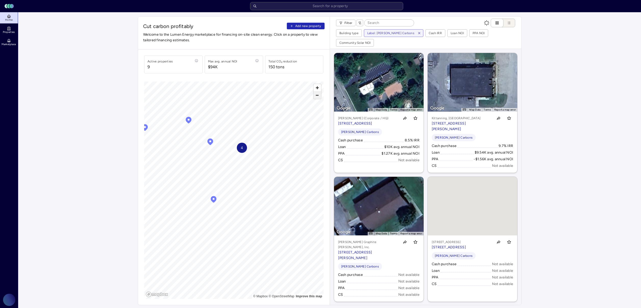
click at [316, 97] on span "Zoom out" at bounding box center [317, 95] width 7 height 7
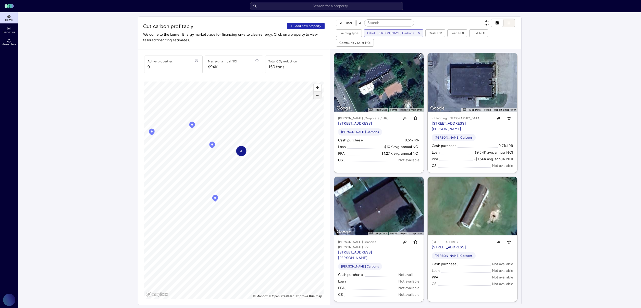
click at [316, 97] on span "Zoom out" at bounding box center [317, 95] width 7 height 7
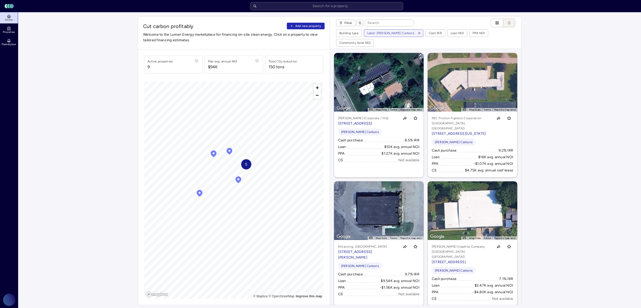
click at [565, 191] on main "Cut carbon profitably Add new property Welcome to the Lumen Energy marketplace …" at bounding box center [329, 288] width 623 height 553
click at [485, 139] on div "[PERSON_NAME] Carbons" at bounding box center [472, 142] width 81 height 7
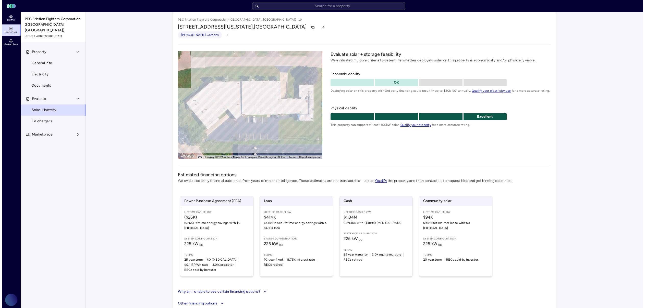
scroll to position [8, 0]
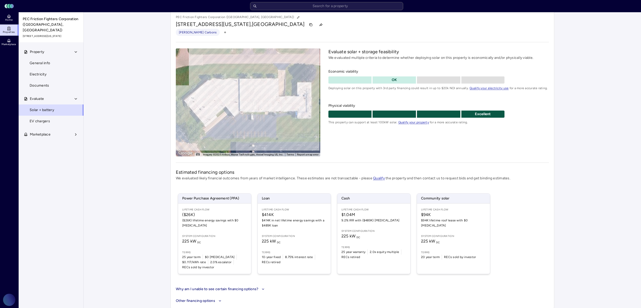
click at [381, 238] on span "225 kW DC" at bounding box center [373, 236] width 65 height 6
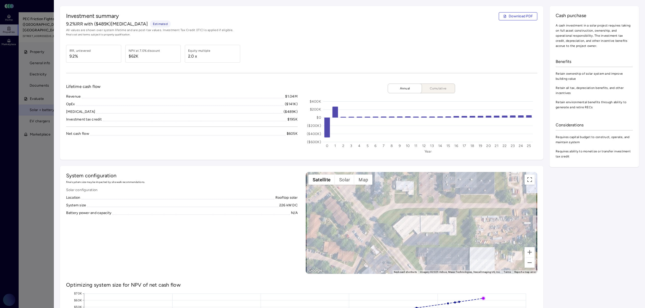
click at [75, 58] on span "9.2%" at bounding box center [79, 56] width 21 height 6
click at [436, 89] on span "Cumulative" at bounding box center [438, 88] width 26 height 5
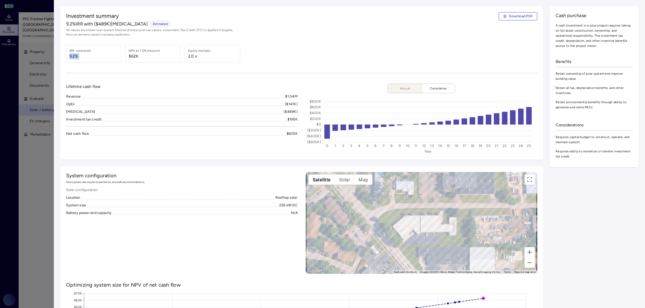
click at [404, 87] on span "Annual" at bounding box center [405, 88] width 26 height 5
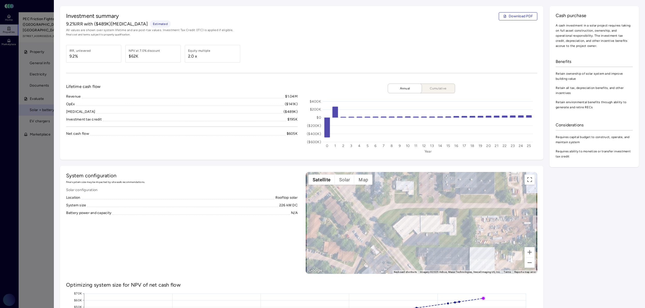
click at [287, 120] on div "$195K" at bounding box center [292, 120] width 10 height 6
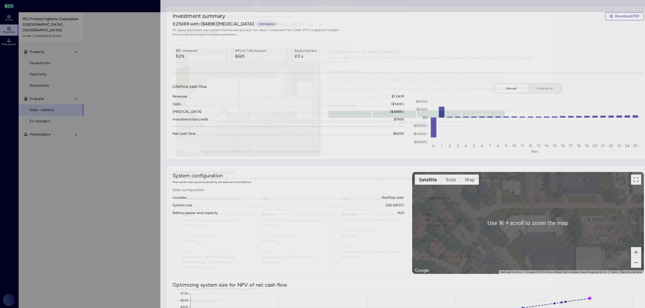
click at [35, 157] on div at bounding box center [322, 154] width 645 height 308
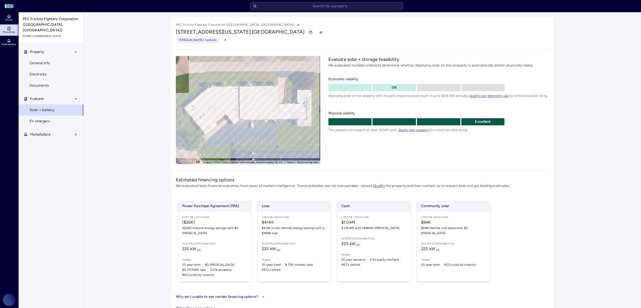
scroll to position [1, 0]
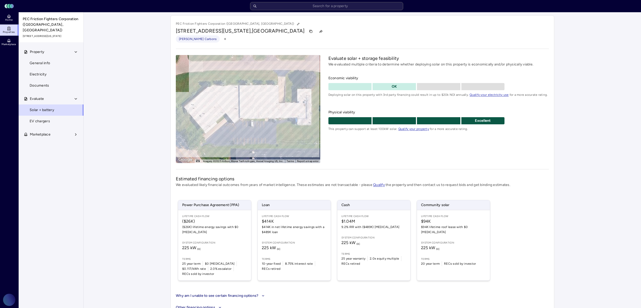
click at [6, 20] on span "Home" at bounding box center [8, 19] width 7 height 3
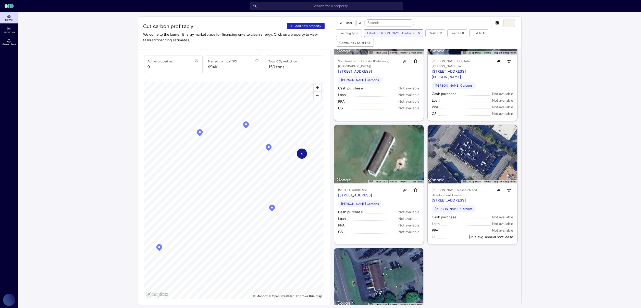
scroll to position [368, 0]
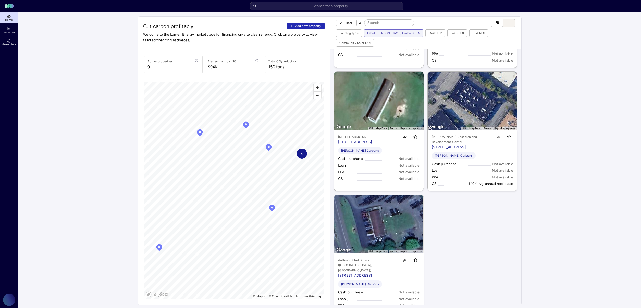
click at [489, 140] on div "[PERSON_NAME]y Research and Development Center [STREET_ADDRESS]" at bounding box center [472, 142] width 81 height 16
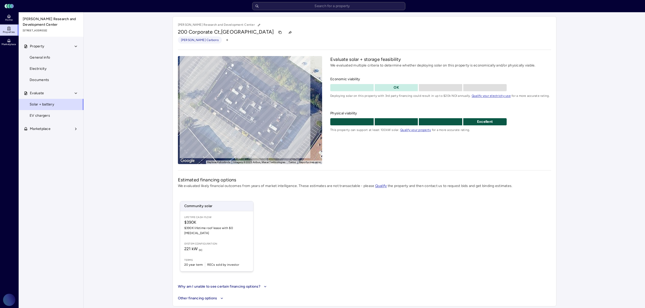
click at [219, 235] on div "Lifetime Cash Flow $390K $390K lifetime roof lease with $0 CapEx System configu…" at bounding box center [216, 242] width 73 height 60
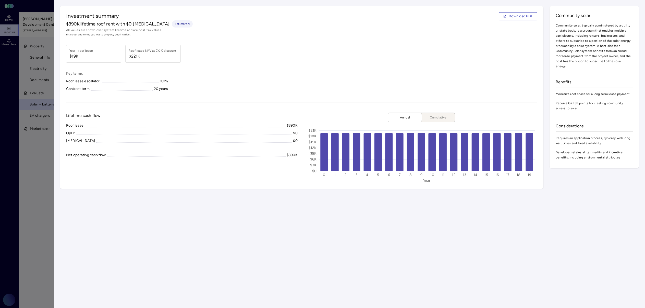
click at [44, 152] on div at bounding box center [322, 154] width 645 height 308
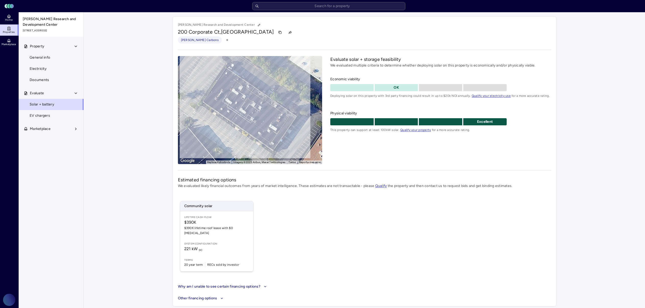
click at [257, 276] on div "Estimated financing options We evaluated likely financial outcomes from years o…" at bounding box center [364, 233] width 373 height 113
click at [259, 284] on button "Why am I unable to see certain financing options?" at bounding box center [223, 287] width 90 height 6
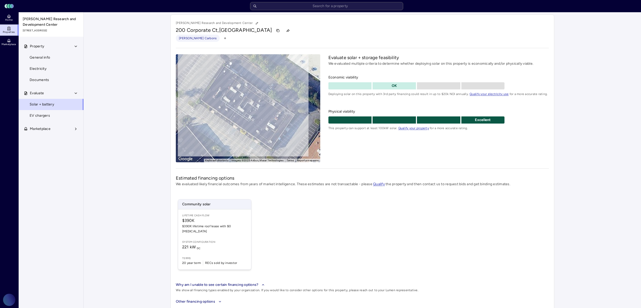
scroll to position [3, 0]
click at [214, 231] on div "Lifetime Cash Flow $390K $390K lifetime roof lease with $0 CapEx System configu…" at bounding box center [214, 239] width 73 height 60
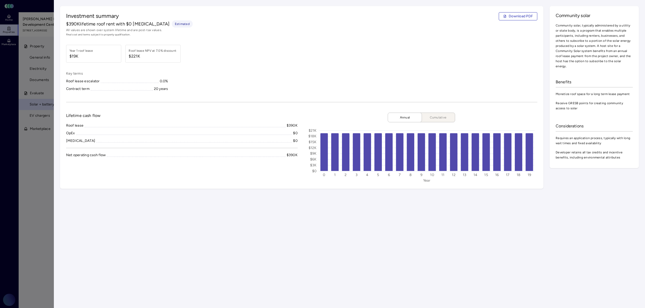
click at [14, 144] on div at bounding box center [322, 154] width 645 height 308
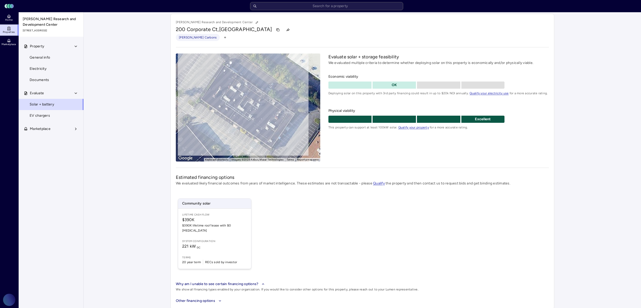
scroll to position [2, 0]
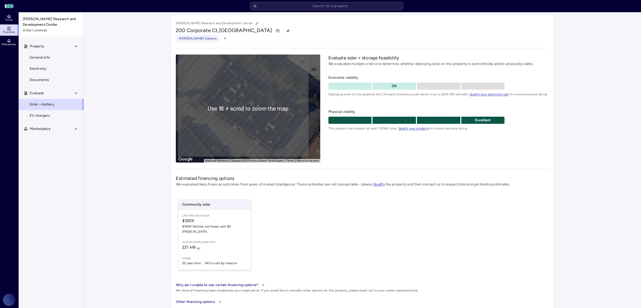
click at [444, 246] on div "Community solar Lifetime Cash Flow $390K $390K lifetime roof lease with $0 [MED…" at bounding box center [362, 235] width 373 height 83
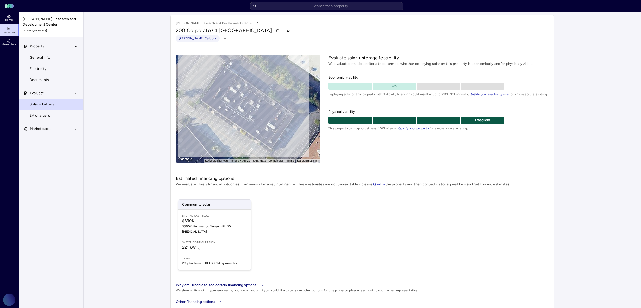
scroll to position [1, 0]
